Goal: Information Seeking & Learning: Understand process/instructions

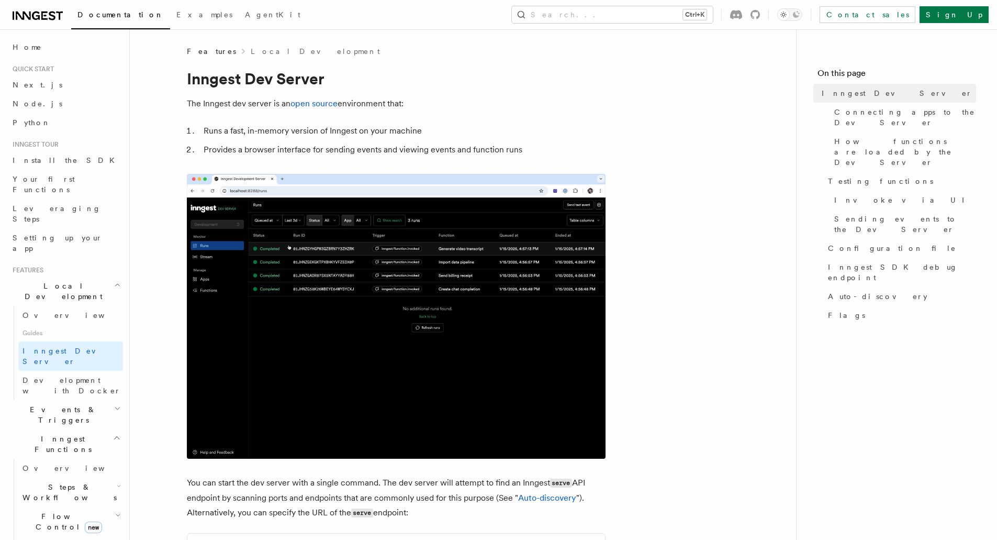
click at [23, 10] on icon at bounding box center [38, 15] width 50 height 13
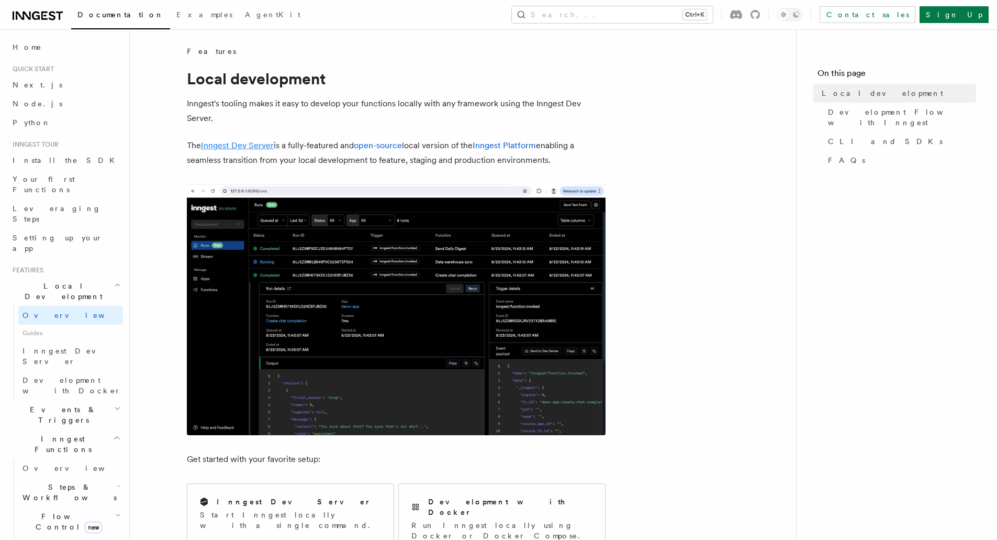
click at [253, 148] on link "Inngest Dev Server" at bounding box center [237, 145] width 73 height 10
